Goal: Task Accomplishment & Management: Complete application form

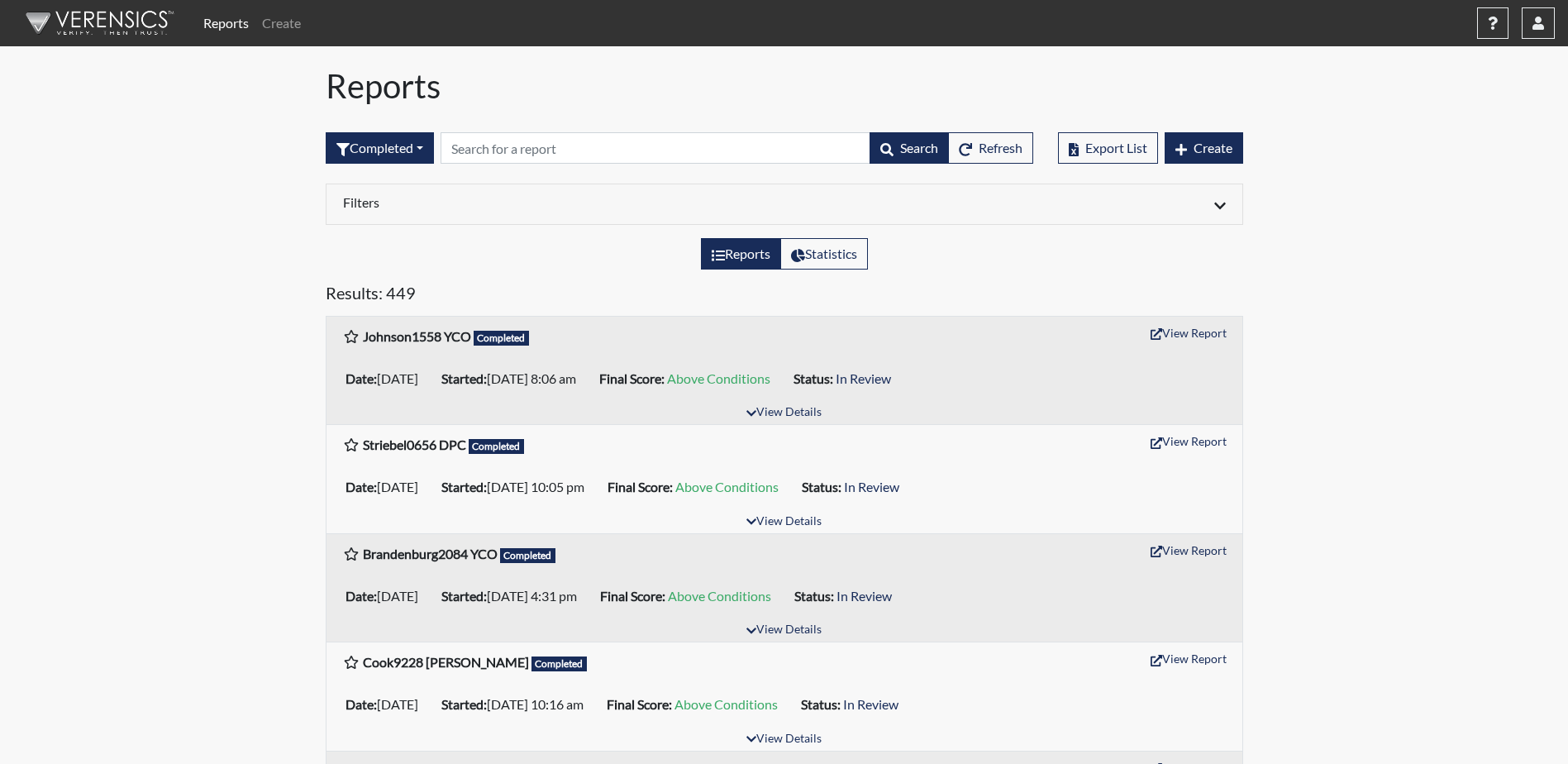
click at [226, 21] on link "Reports" at bounding box center [225, 23] width 58 height 33
click at [388, 154] on button "Completed" at bounding box center [380, 148] width 108 height 31
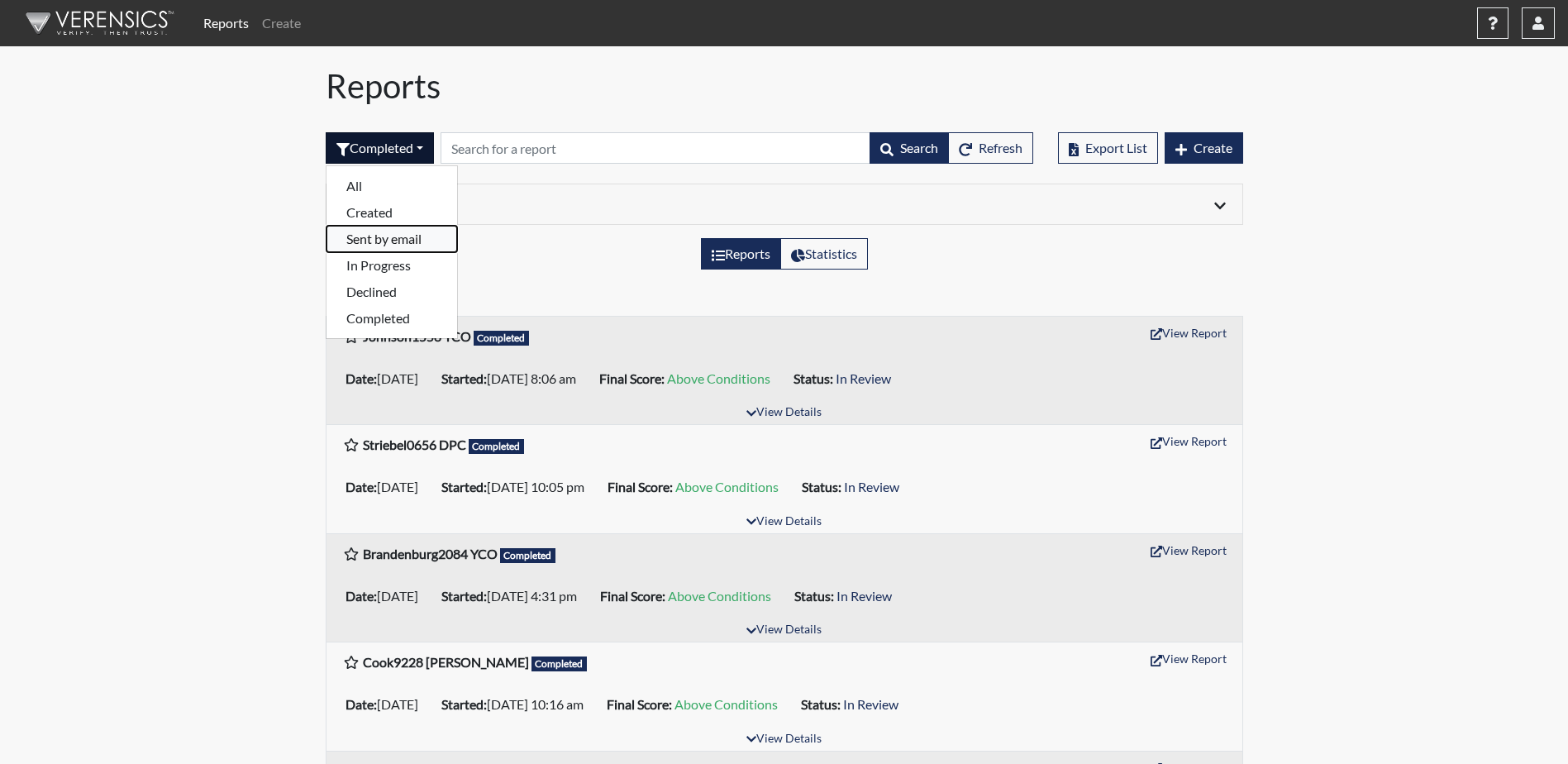
click at [398, 251] on button "Sent by email" at bounding box center [391, 239] width 131 height 26
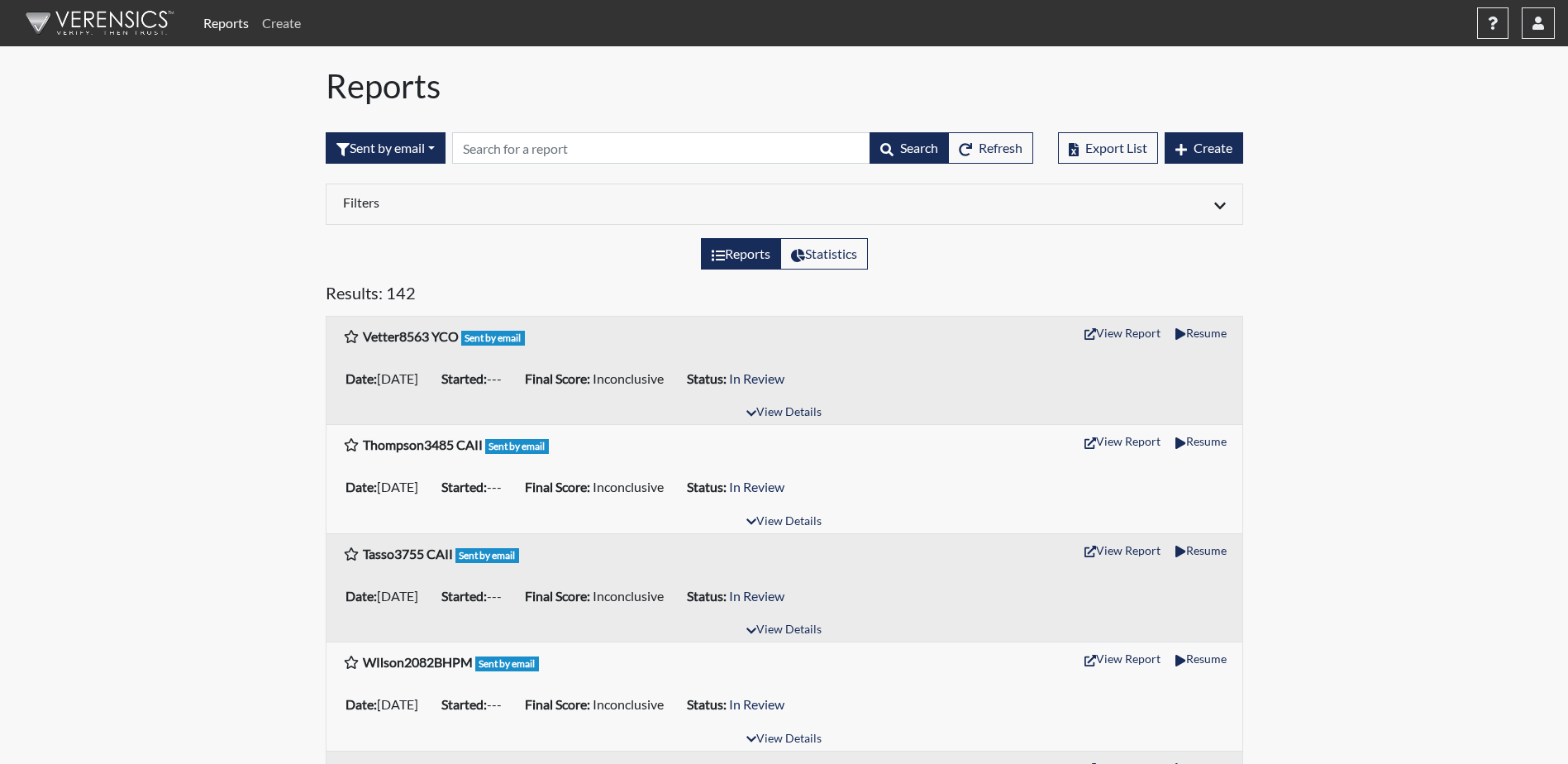
click at [285, 21] on link "Create" at bounding box center [281, 23] width 52 height 33
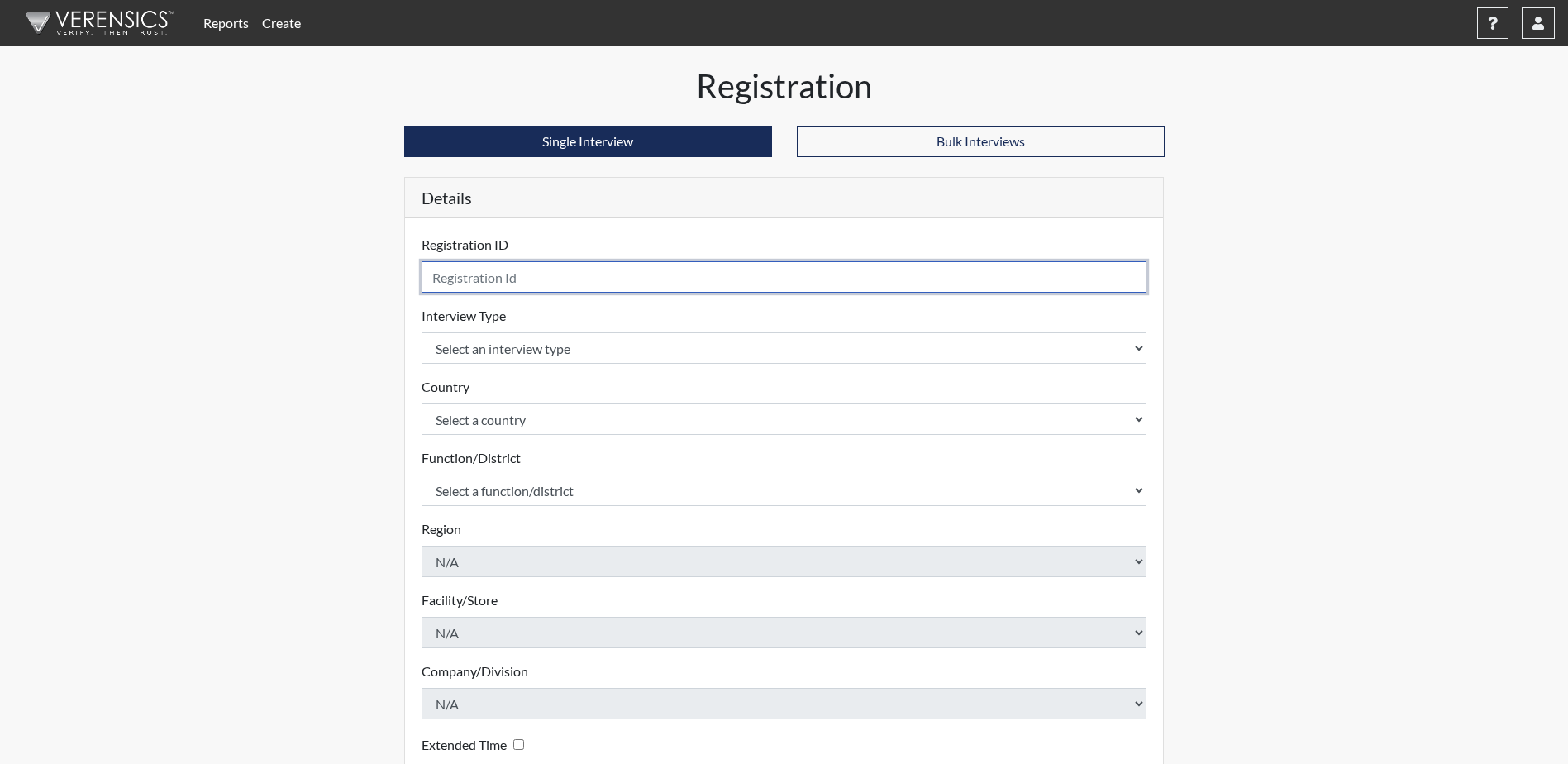
click at [532, 278] on input "text" at bounding box center [784, 276] width 725 height 31
type input "V"
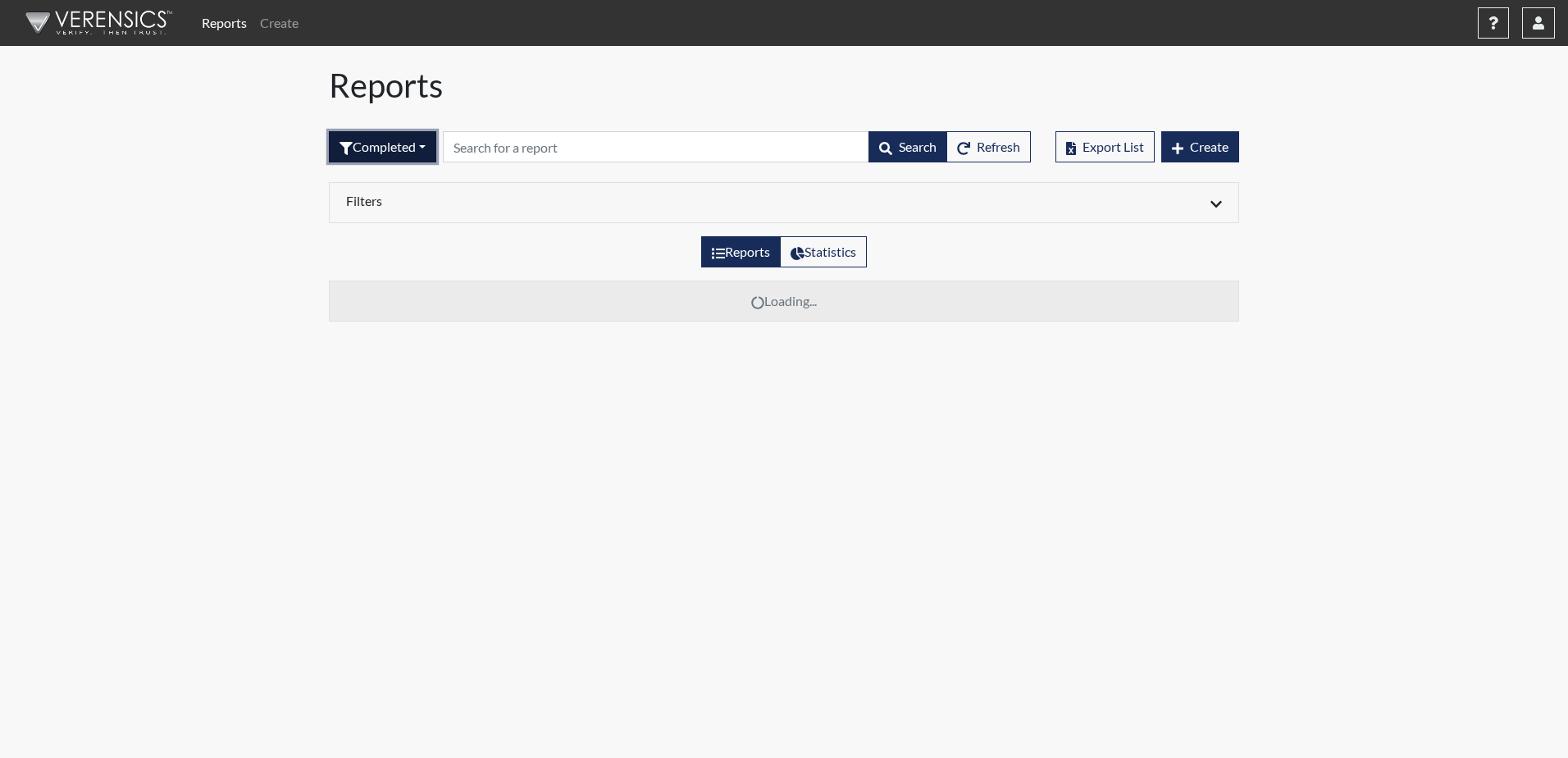
click at [396, 147] on button "Completed" at bounding box center [382, 146] width 107 height 31
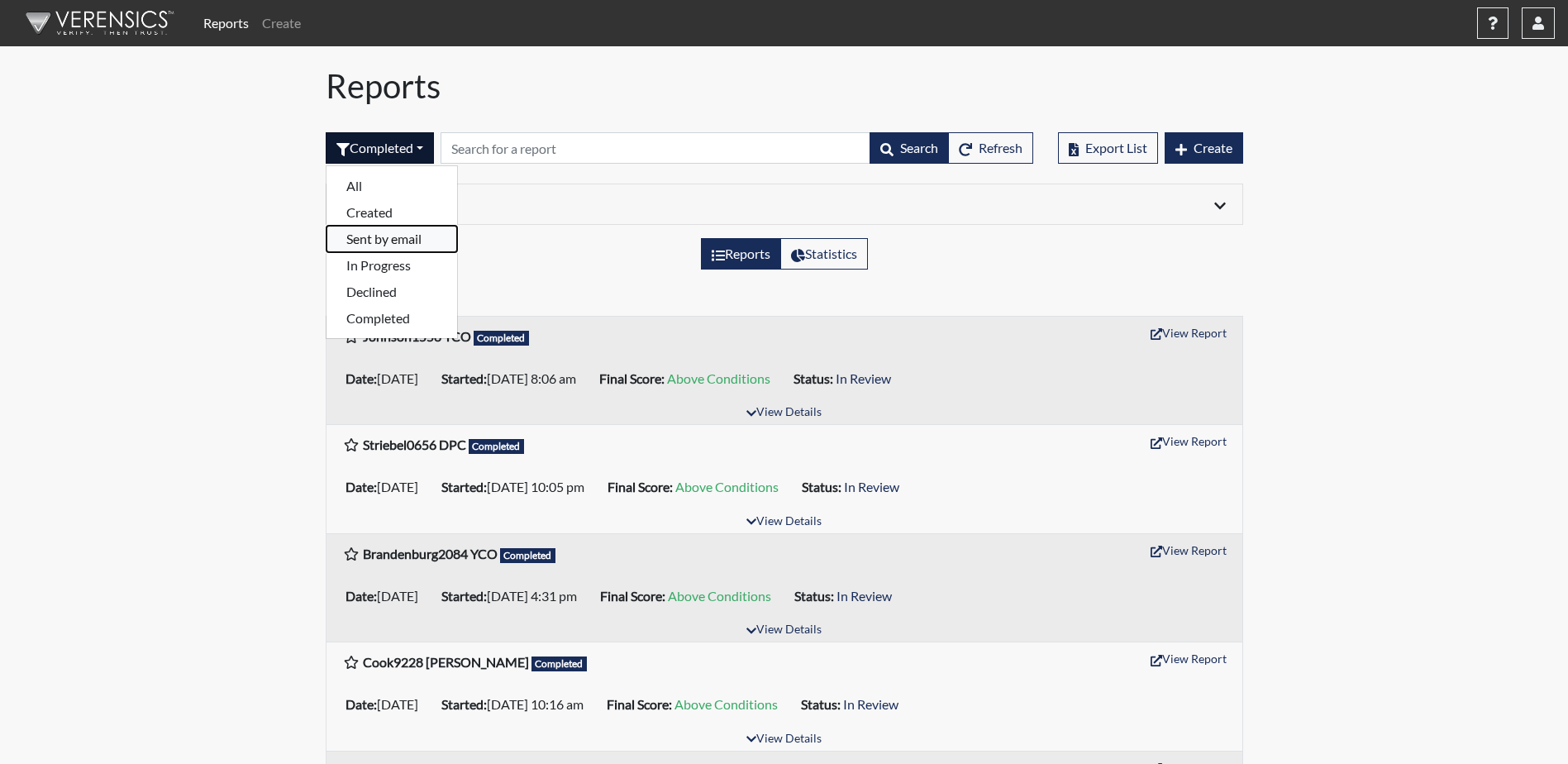
click at [393, 237] on button "Sent by email" at bounding box center [391, 239] width 131 height 26
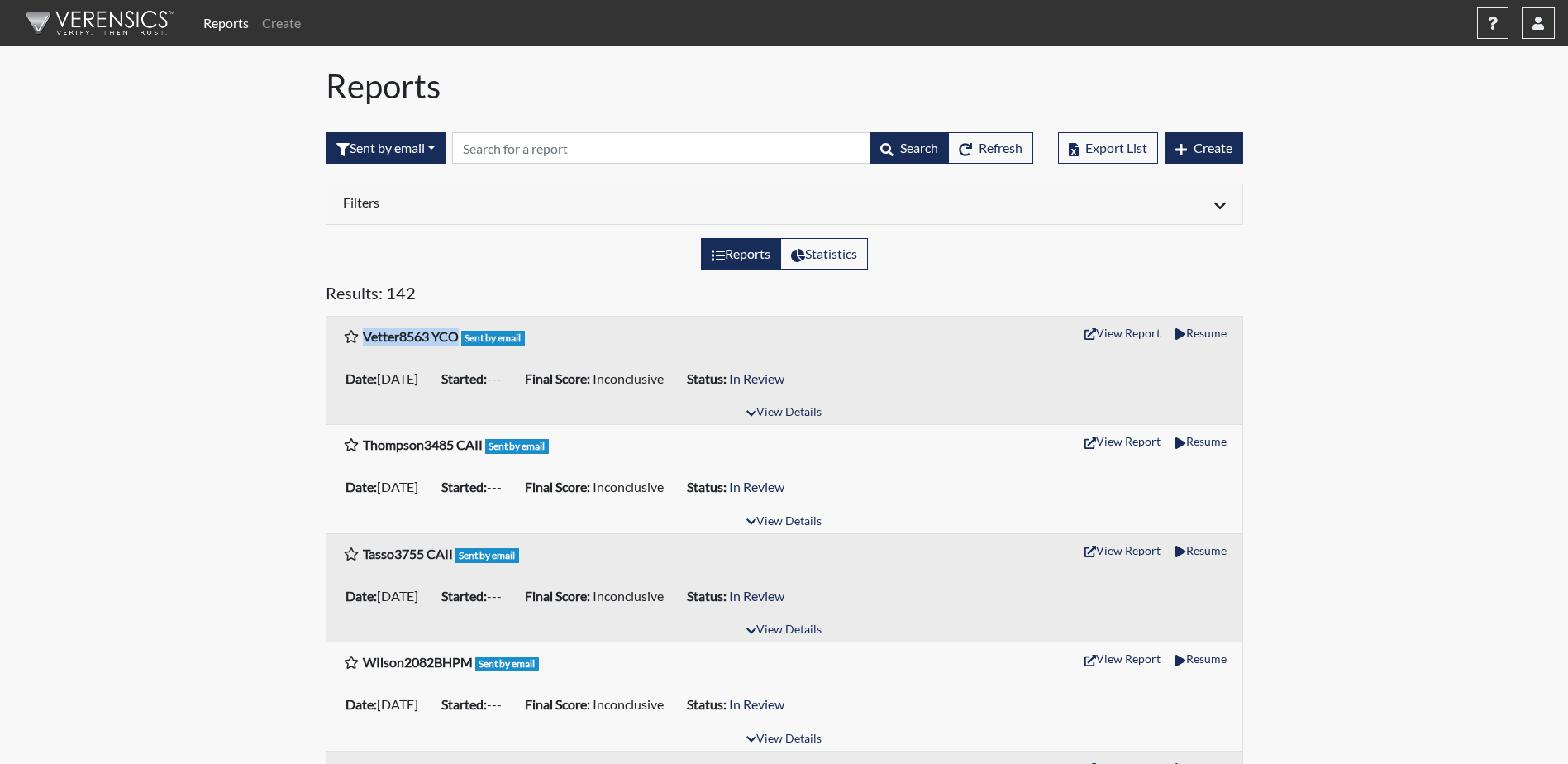
drag, startPoint x: 366, startPoint y: 336, endPoint x: 456, endPoint y: 343, distance: 90.3
click at [456, 343] on b "Vetter8563 YCO" at bounding box center [411, 335] width 96 height 16
drag, startPoint x: 456, startPoint y: 343, endPoint x: 445, endPoint y: 339, distance: 11.7
copy b "Vetter8563 YCO"
click at [299, 16] on link "Create" at bounding box center [281, 23] width 52 height 33
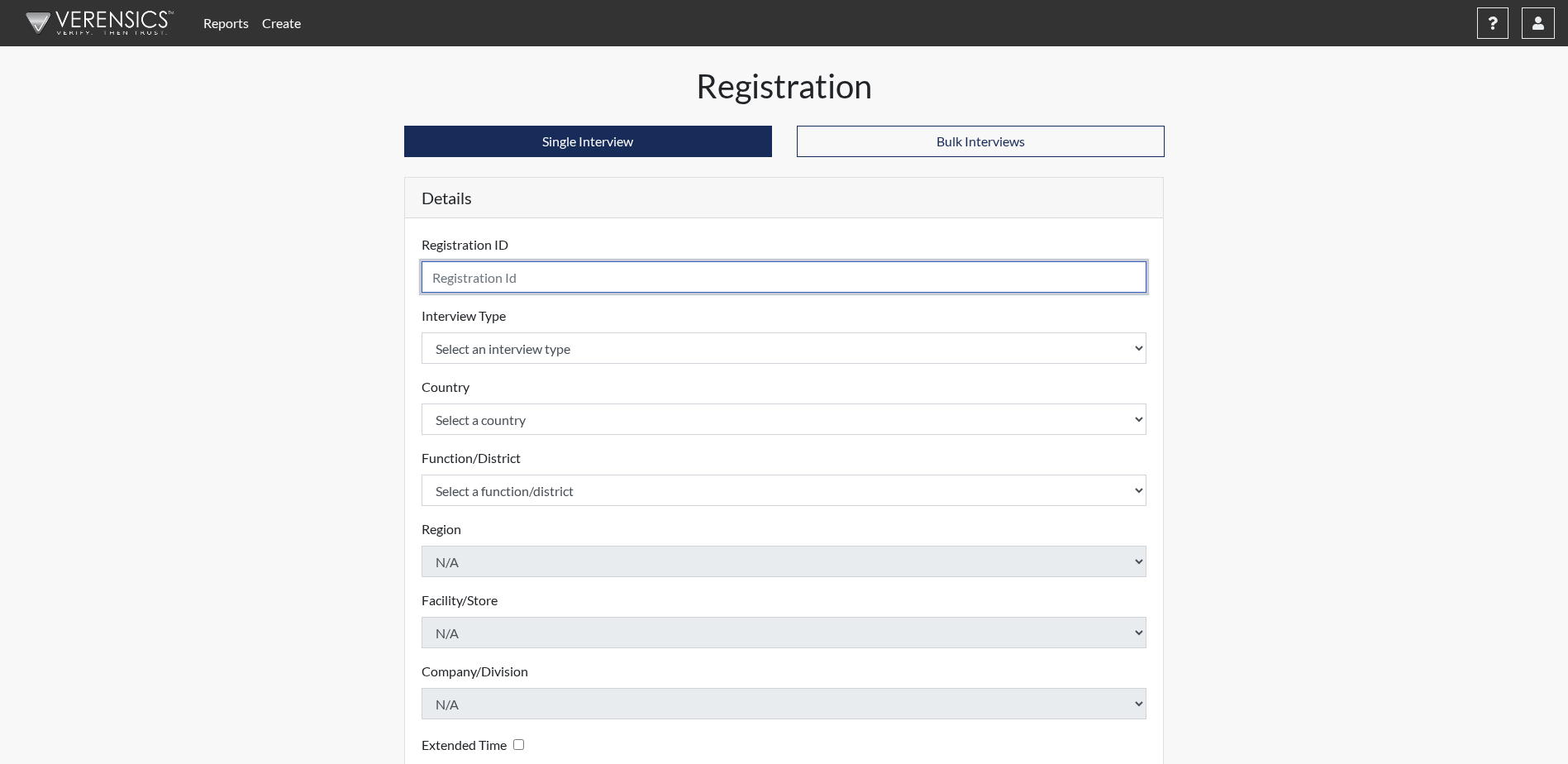
click at [489, 274] on input "text" at bounding box center [784, 276] width 725 height 31
paste input "Vetter8563 YCO"
type input "Vetter8563 YCO"
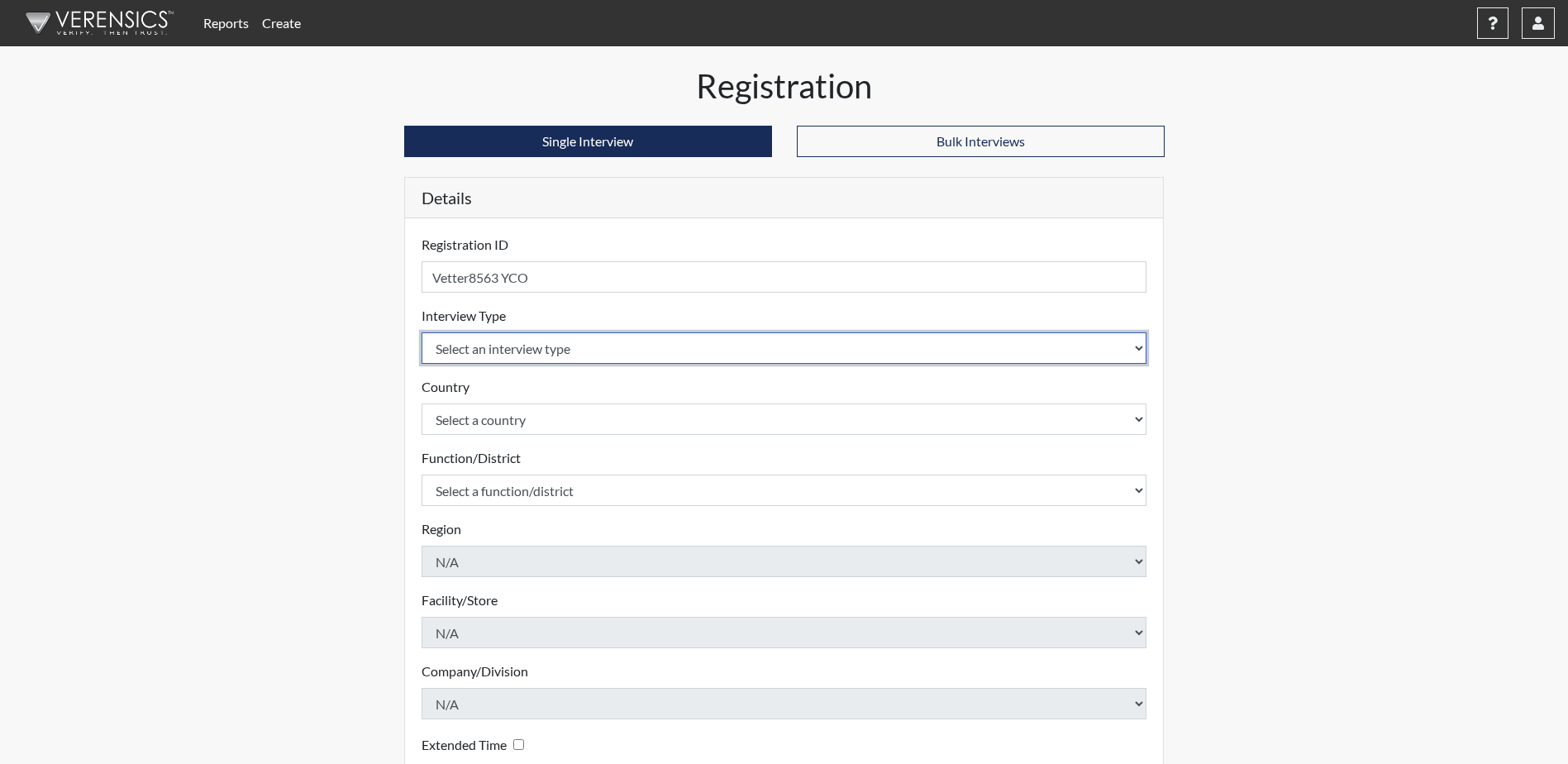
click at [484, 351] on select "Select an interview type Community Supervision Corrections Pre-Employment Pre-E…" at bounding box center [784, 348] width 725 height 31
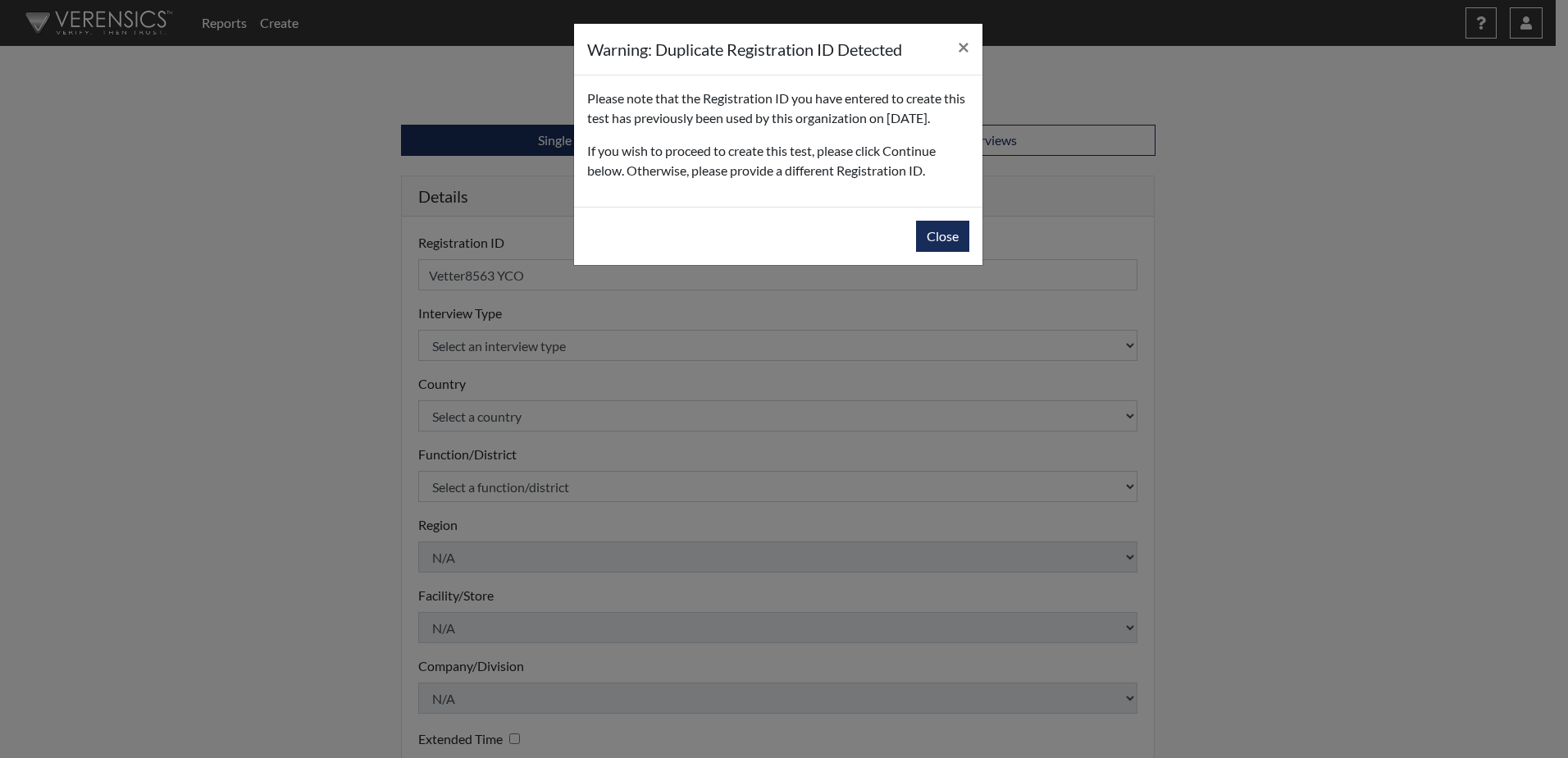
click at [916, 236] on div "Close" at bounding box center [778, 236] width 408 height 58
click at [935, 252] on button "Close" at bounding box center [942, 236] width 53 height 31
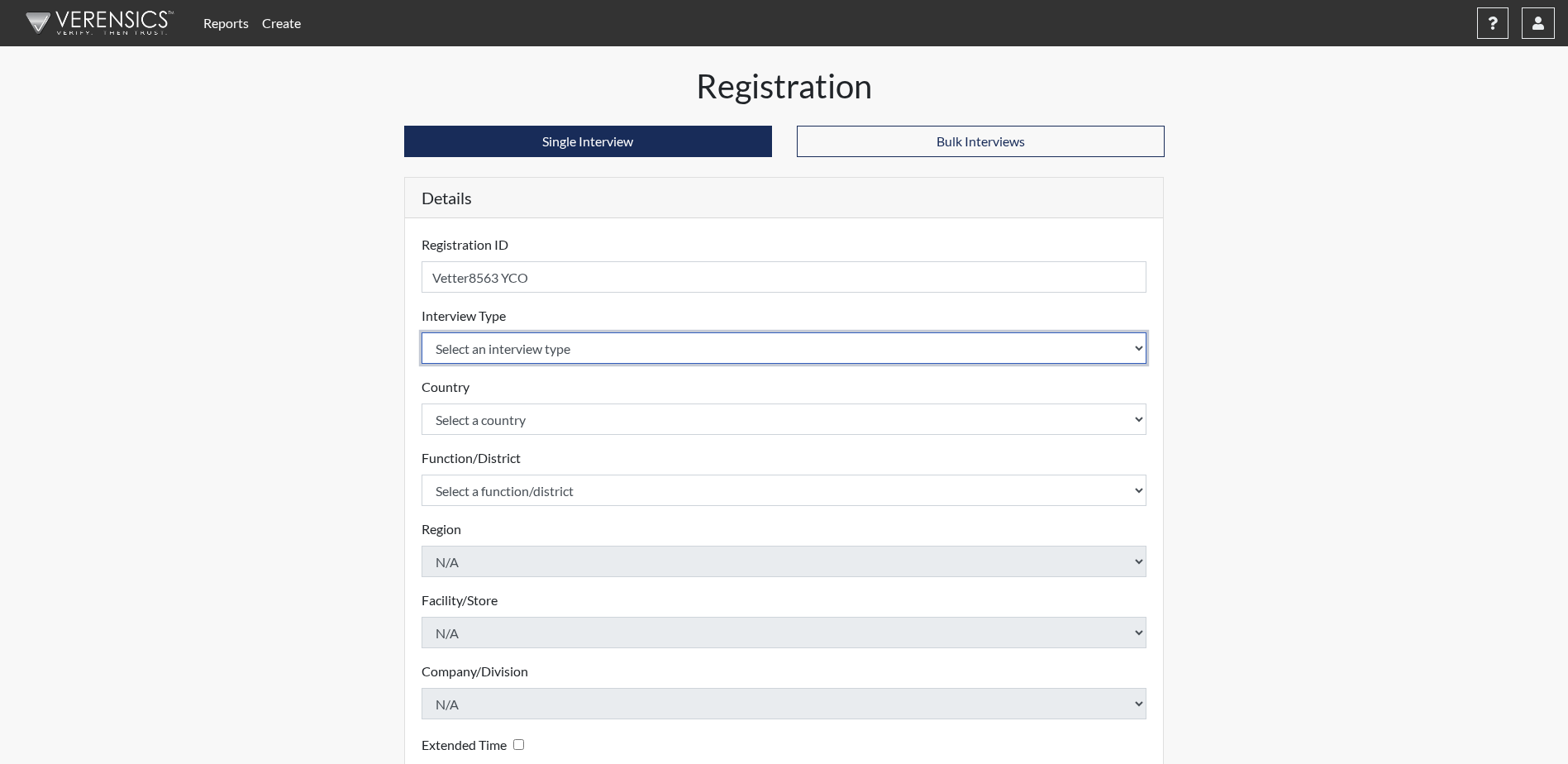
click at [447, 348] on select "Select an interview type Community Supervision Corrections Pre-Employment Pre-E…" at bounding box center [784, 348] width 725 height 31
select select "ff757fb6-e1bf-11ea-9c9f-0eff0cf7eb8f"
click at [422, 333] on select "Select an interview type Community Supervision Corrections Pre-Employment Pre-E…" at bounding box center [784, 348] width 725 height 31
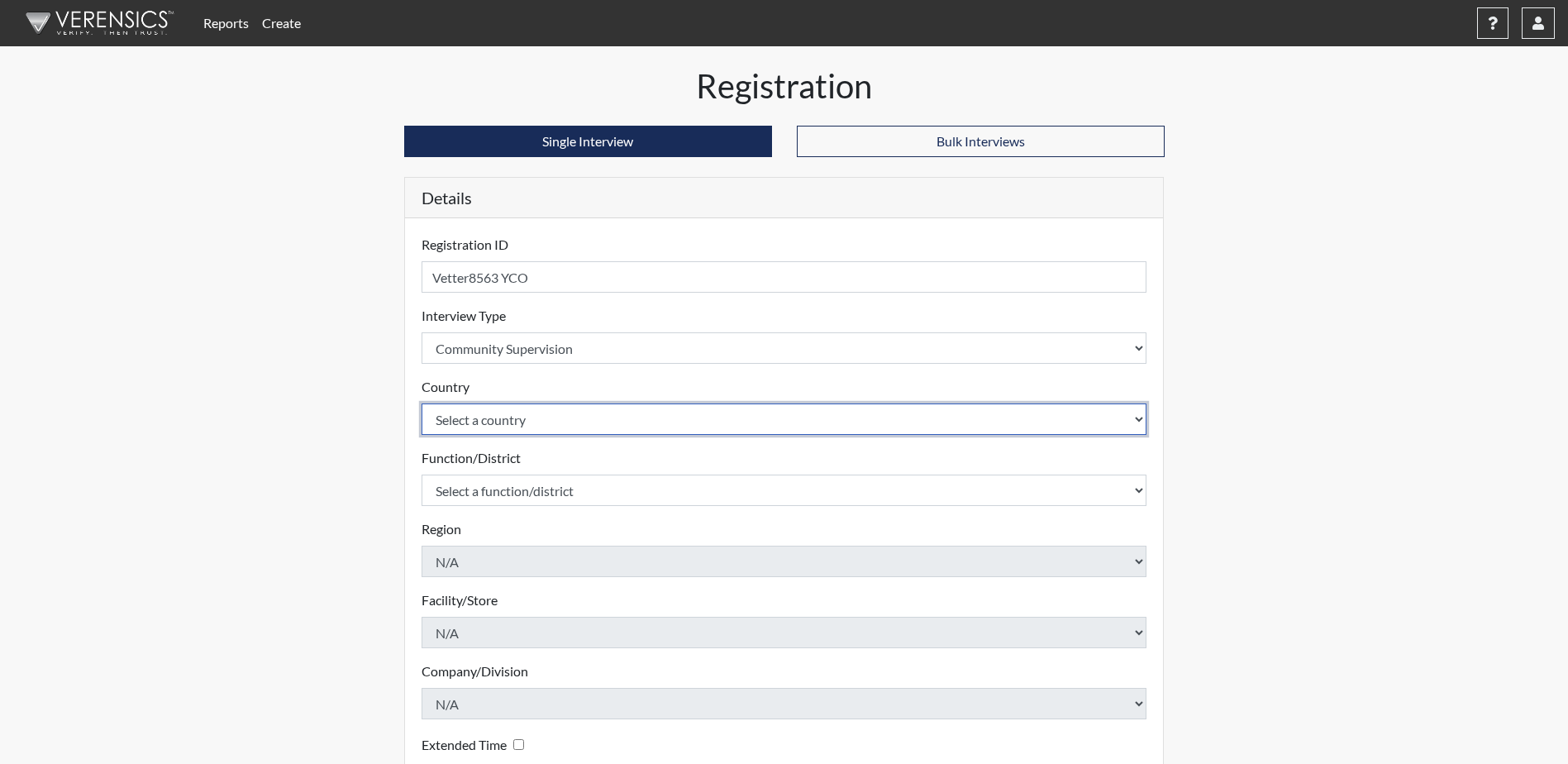
click at [506, 420] on select "Select a country [GEOGRAPHIC_DATA] [GEOGRAPHIC_DATA]" at bounding box center [784, 418] width 725 height 31
select select "united-states-of-[GEOGRAPHIC_DATA]"
click at [422, 403] on select "Select a country [GEOGRAPHIC_DATA] [GEOGRAPHIC_DATA]" at bounding box center [784, 418] width 725 height 31
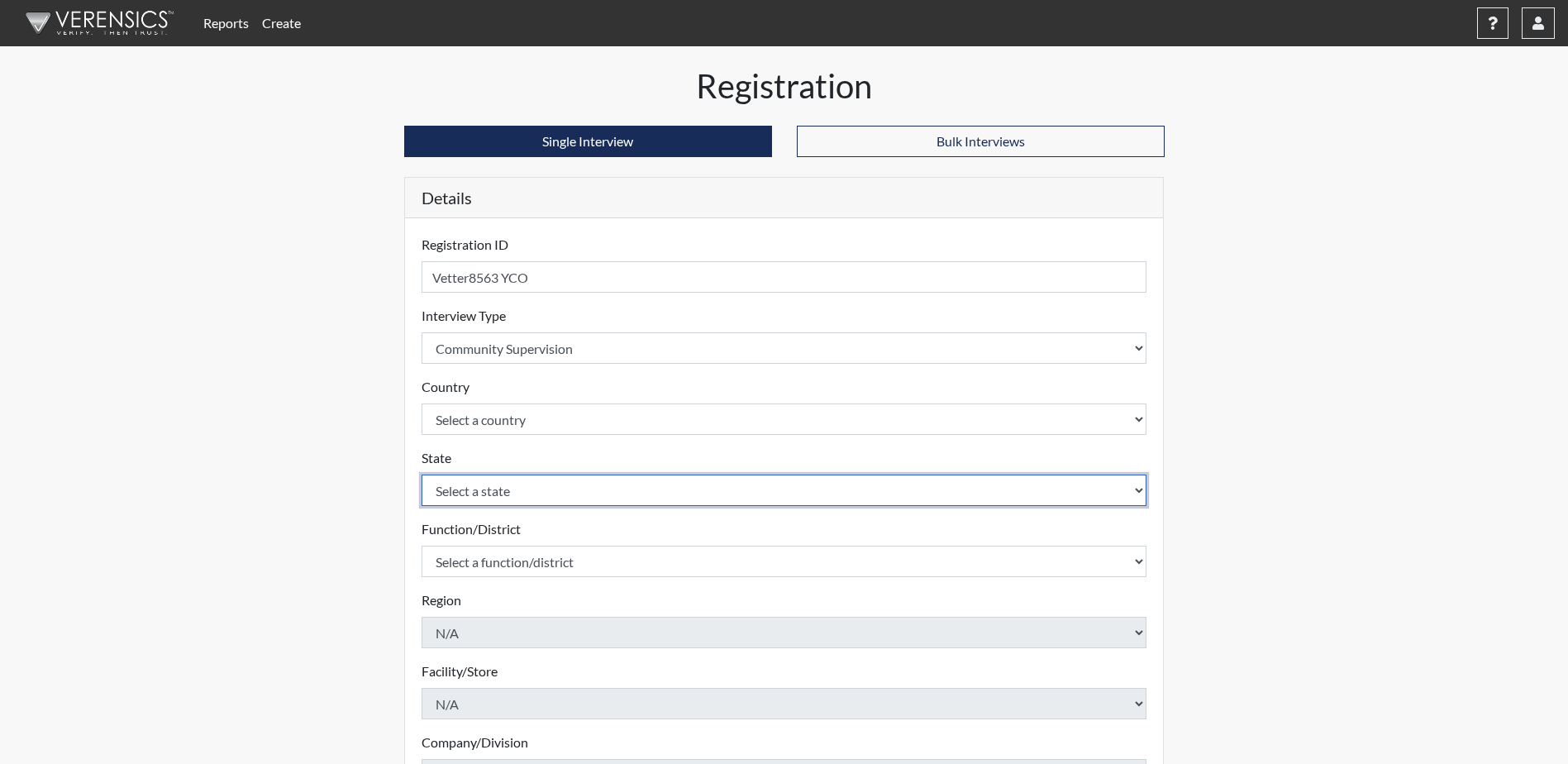
click at [502, 498] on select "Select a state [US_STATE] [US_STATE] [US_STATE] [US_STATE] [US_STATE] [US_STATE…" at bounding box center [784, 490] width 725 height 31
select select "ND"
click at [422, 475] on select "Select a state [US_STATE] [US_STATE] [US_STATE] [US_STATE] [US_STATE] [US_STATE…" at bounding box center [784, 490] width 725 height 31
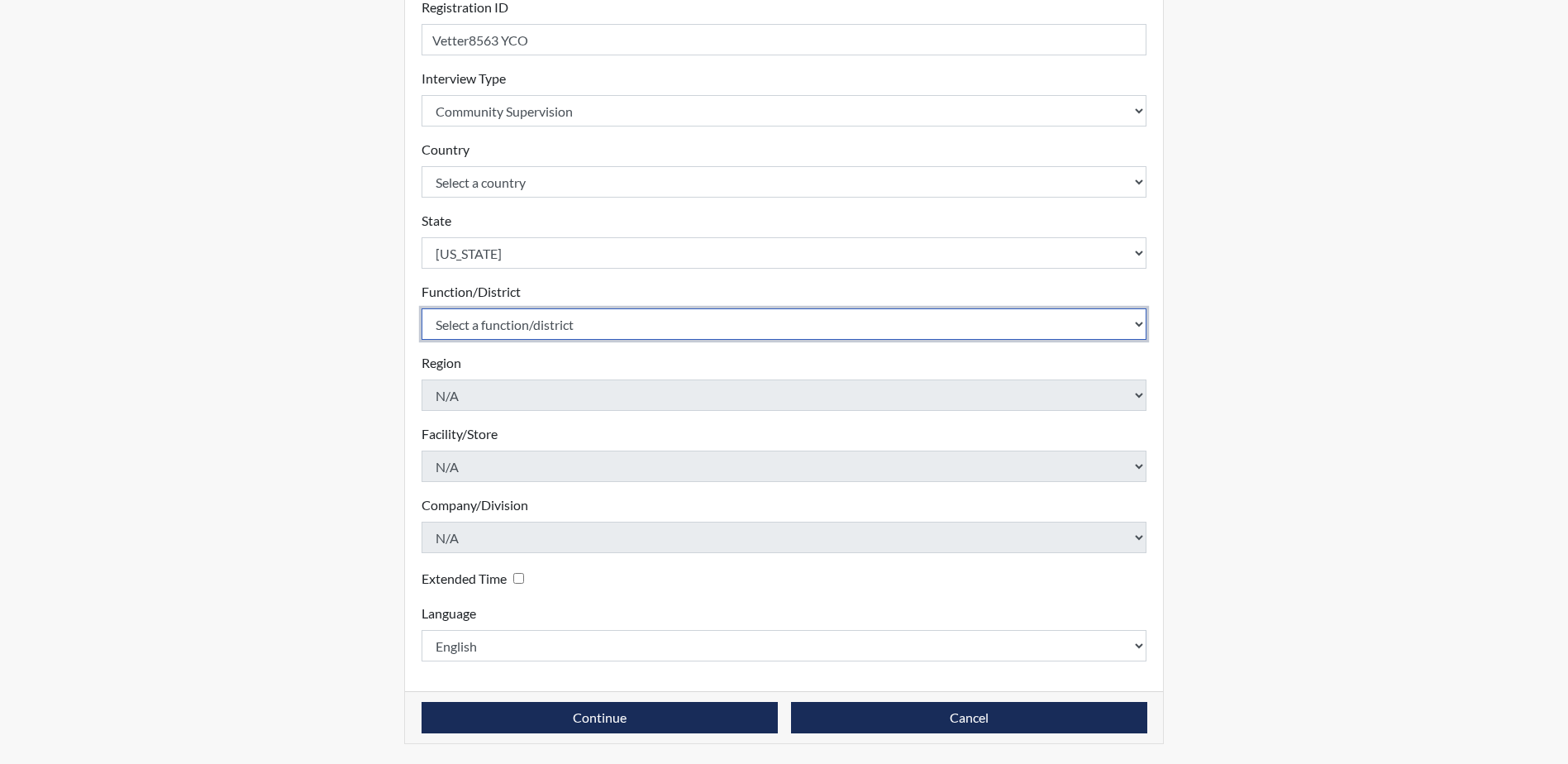
click at [546, 321] on select "Select a function/district Central Office/530 P&P/502" at bounding box center [784, 323] width 725 height 31
select select "4c6cf6b7-0a66-4ddf-a33c-c3617a18a22d"
click at [422, 308] on select "Select a function/district Central Office/530 P&P/502" at bounding box center [784, 323] width 725 height 31
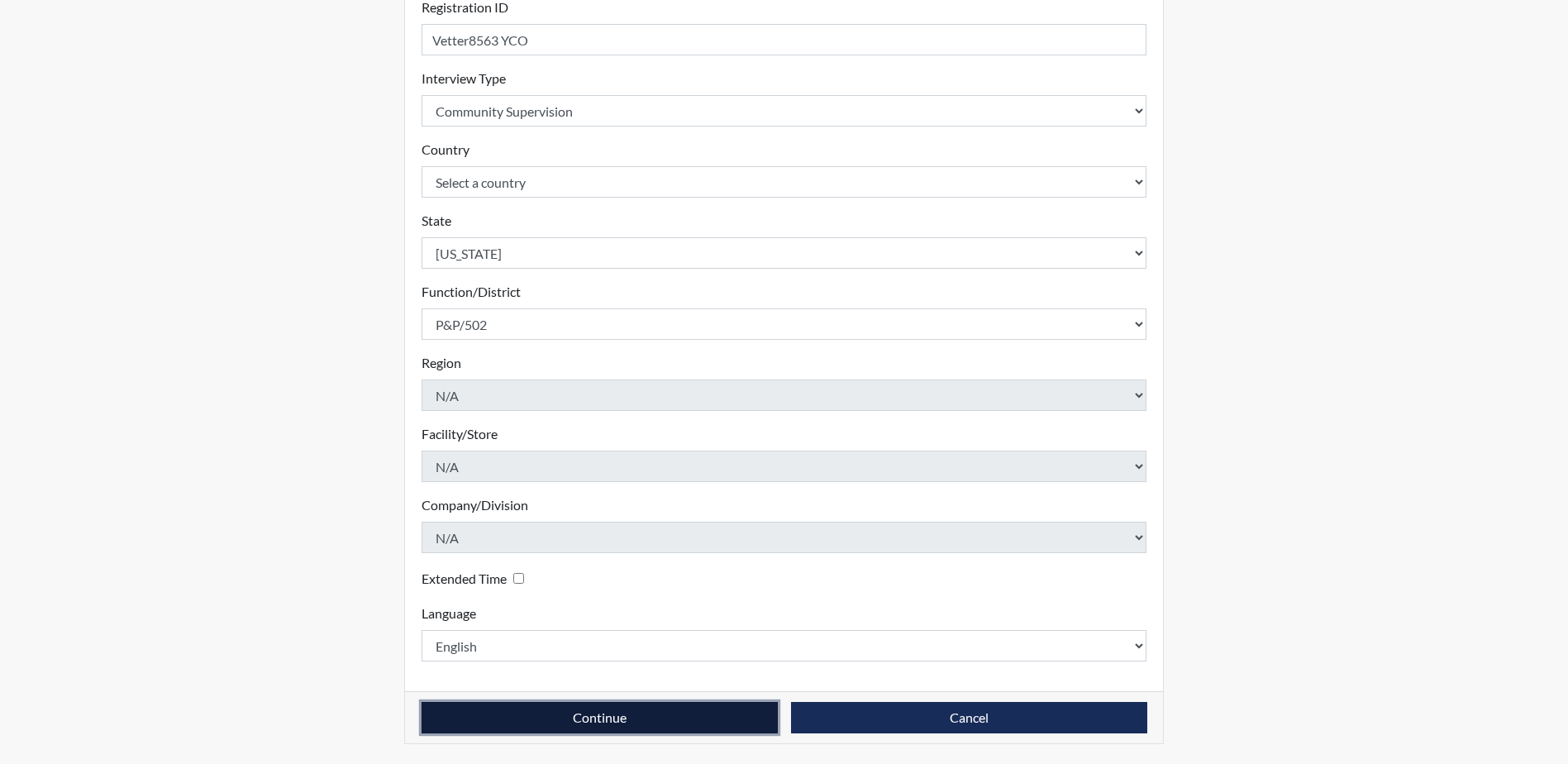
click at [499, 720] on button "Continue" at bounding box center [599, 717] width 356 height 31
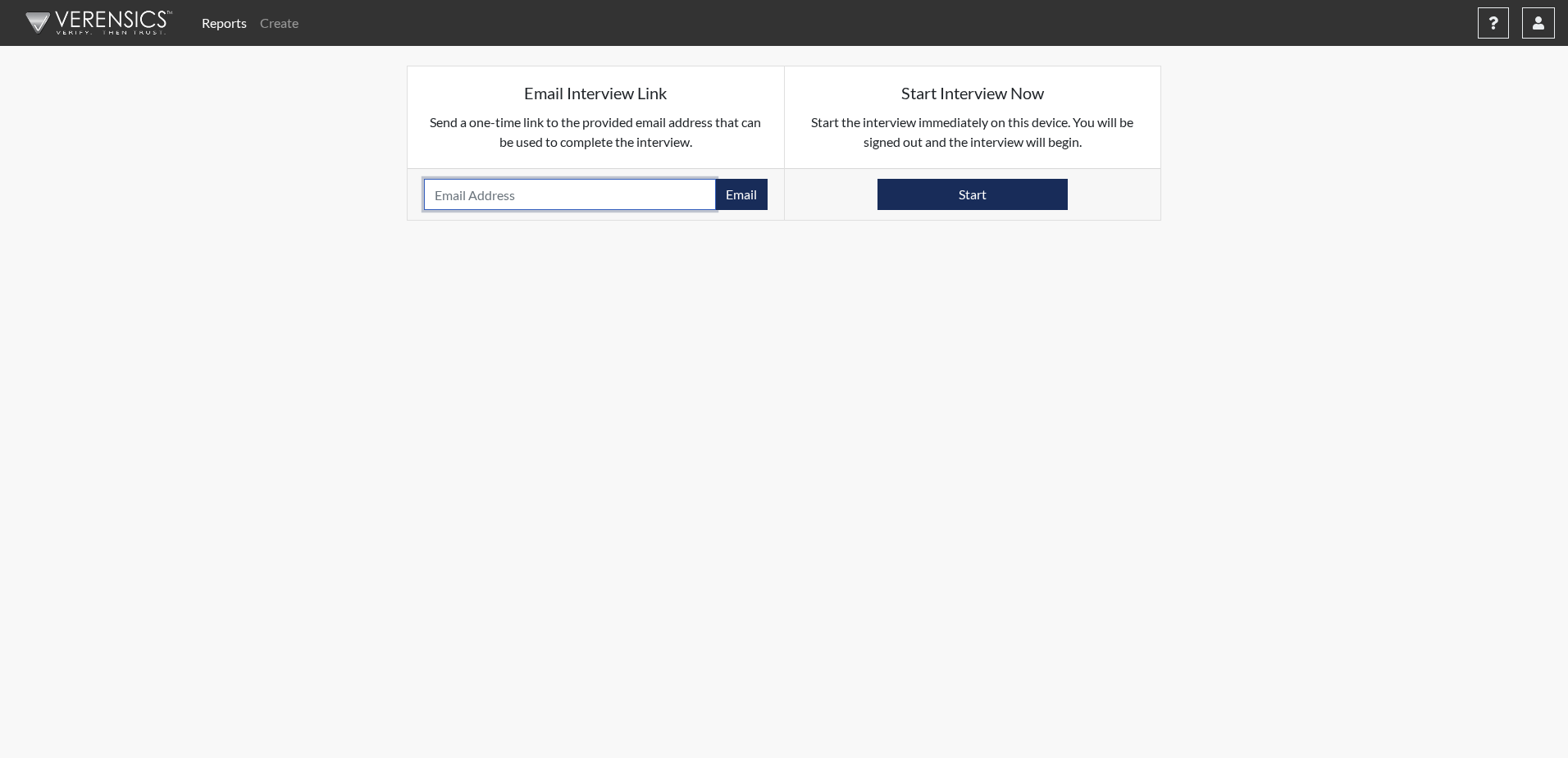
click at [489, 200] on input "email" at bounding box center [570, 194] width 292 height 31
type input "[EMAIL_ADDRESS][DOMAIN_NAME]"
click at [740, 201] on button "Email" at bounding box center [741, 194] width 52 height 31
